Goal: Information Seeking & Learning: Learn about a topic

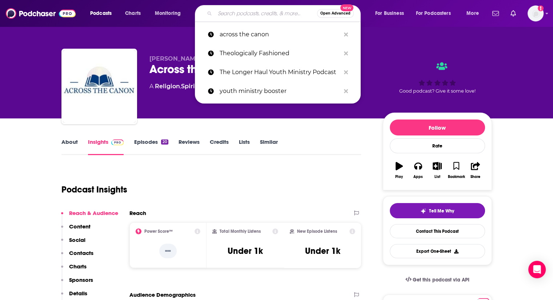
click at [263, 12] on input "Search podcasts, credits, & more..." at bounding box center [266, 14] width 102 height 12
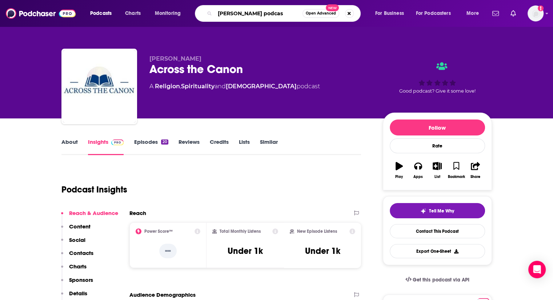
type input "[PERSON_NAME] podcast"
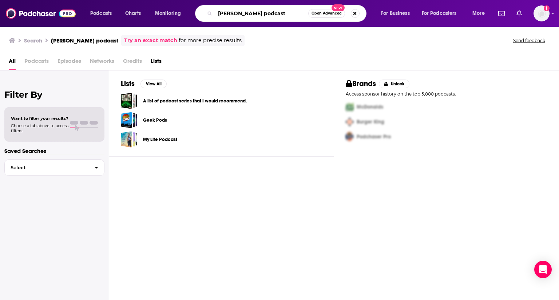
click at [297, 10] on input "[PERSON_NAME] podcast" at bounding box center [261, 14] width 93 height 12
type input "r"
paste input "[PERSON_NAME]"
type input "the [PERSON_NAME] podcast"
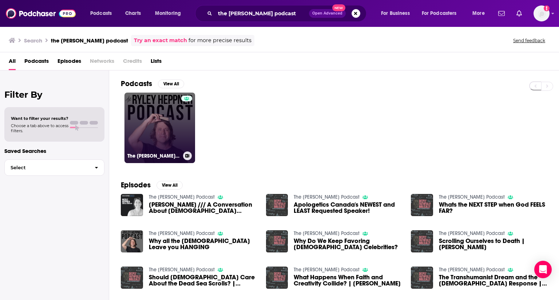
click at [153, 137] on link "The [PERSON_NAME] Podcast" at bounding box center [159, 128] width 71 height 71
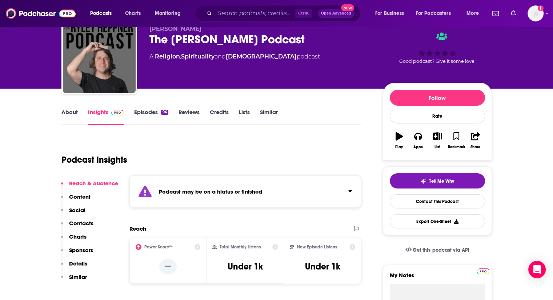
scroll to position [30, 0]
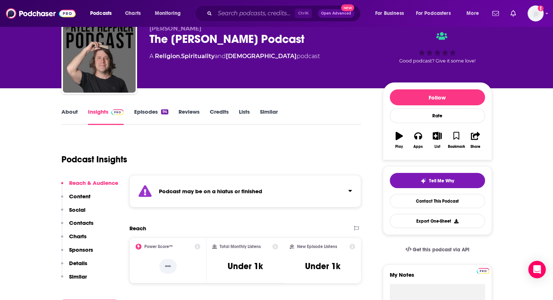
click at [73, 115] on link "About" at bounding box center [69, 116] width 16 height 17
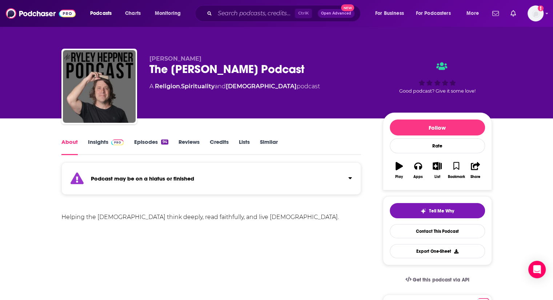
click at [159, 144] on link "Episodes 94" at bounding box center [151, 147] width 34 height 17
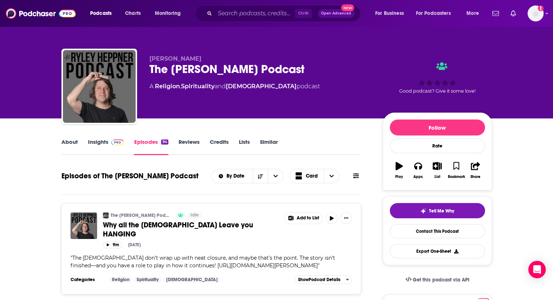
click at [102, 141] on link "Insights" at bounding box center [106, 147] width 36 height 17
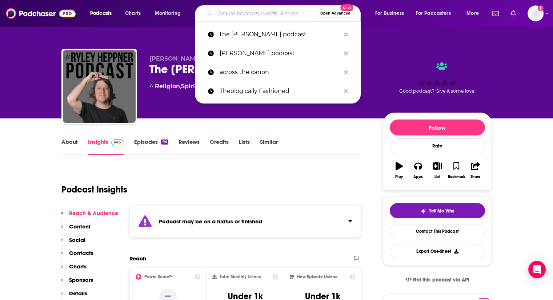
click at [283, 16] on input "Search podcasts, credits, & more..." at bounding box center [266, 14] width 102 height 12
paste input "Resilient Leaders"
type input "Resilient Leaders"
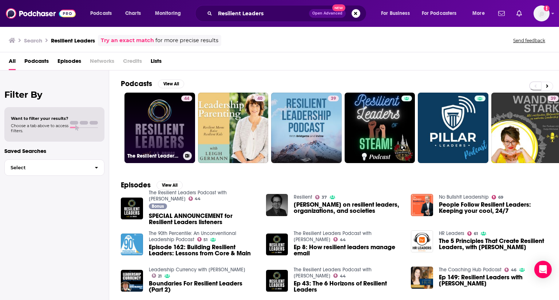
click at [165, 124] on link "44 The Resilient Leaders Podcast with [PERSON_NAME]" at bounding box center [159, 128] width 71 height 71
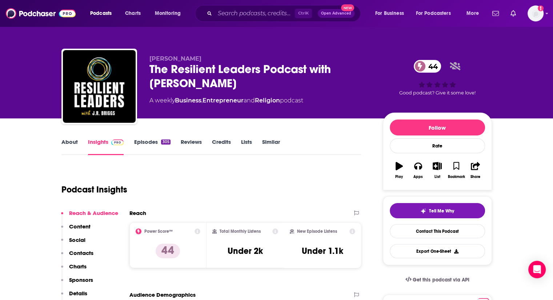
click at [154, 145] on link "Episodes 305" at bounding box center [152, 147] width 36 height 17
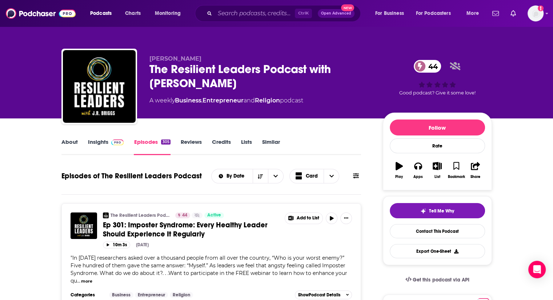
click at [73, 141] on link "About" at bounding box center [69, 147] width 16 height 17
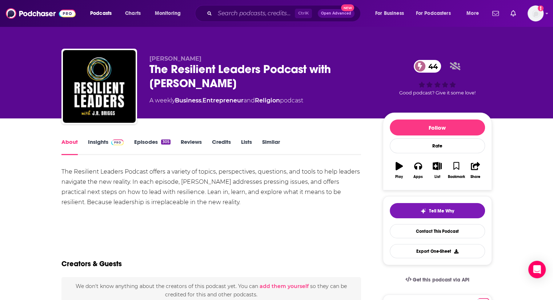
click at [119, 141] on img at bounding box center [117, 143] width 13 height 6
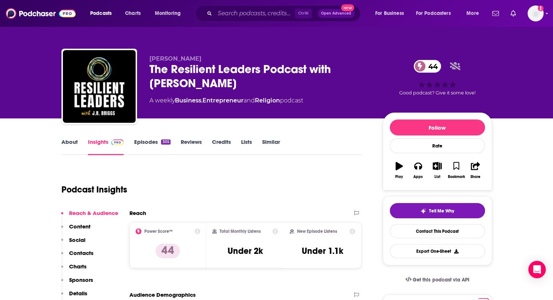
click at [160, 142] on link "Episodes 305" at bounding box center [152, 147] width 36 height 17
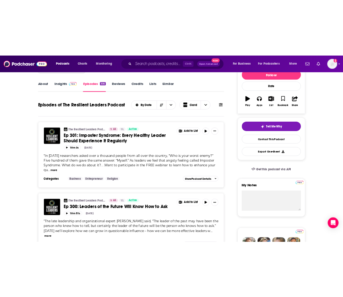
scroll to position [93, 0]
